Goal: Information Seeking & Learning: Learn about a topic

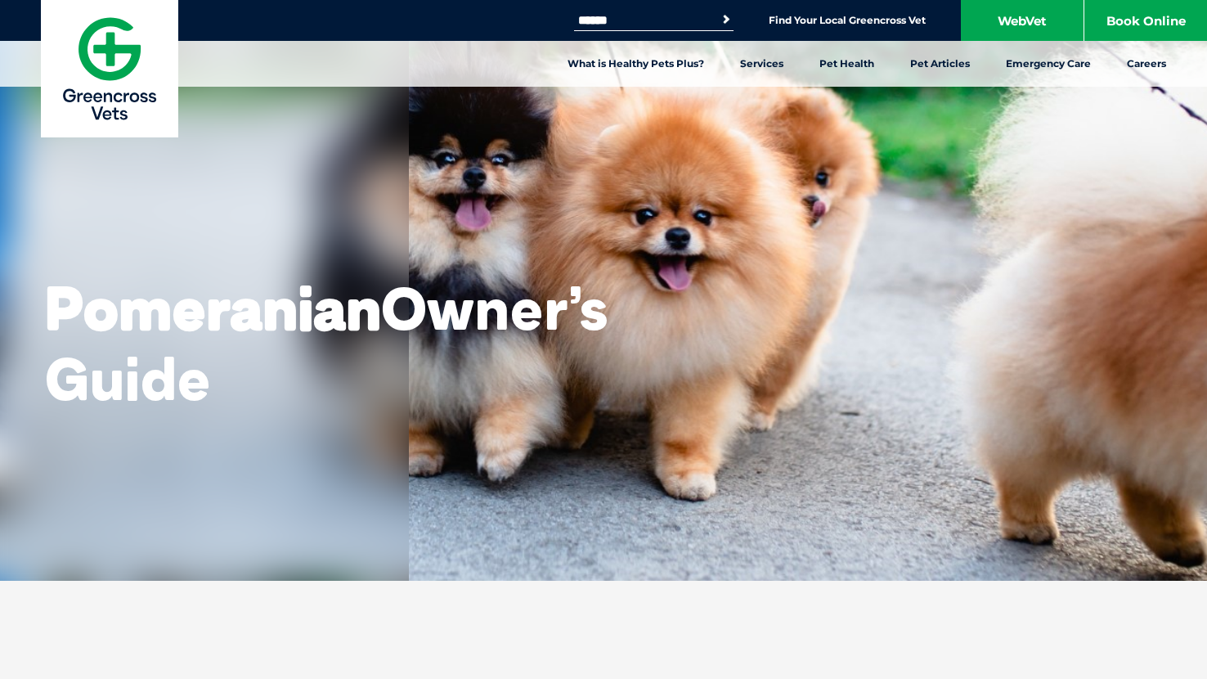
click at [640, 14] on input "Search for:" at bounding box center [643, 20] width 139 height 13
type input "**********"
click at [718, 11] on button "Search" at bounding box center [726, 19] width 16 height 16
